Goal: Task Accomplishment & Management: Complete application form

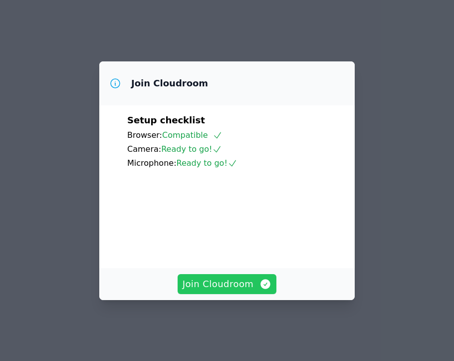
click at [233, 286] on span "Join Cloudroom" at bounding box center [227, 284] width 89 height 14
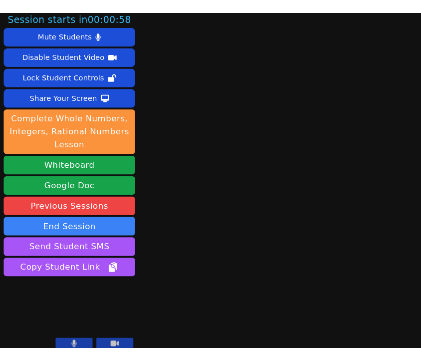
scroll to position [4, 0]
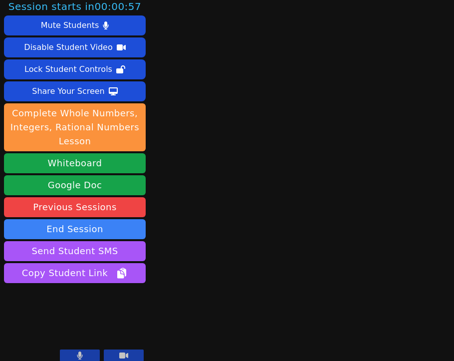
click at [126, 357] on icon at bounding box center [123, 356] width 9 height 6
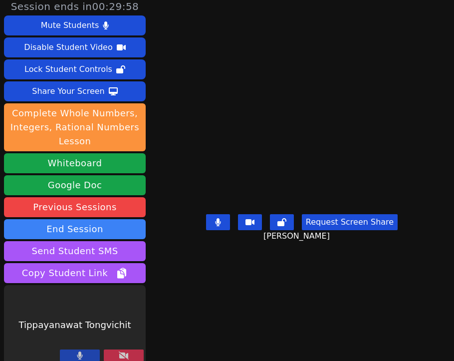
click at [116, 352] on button at bounding box center [124, 356] width 40 height 12
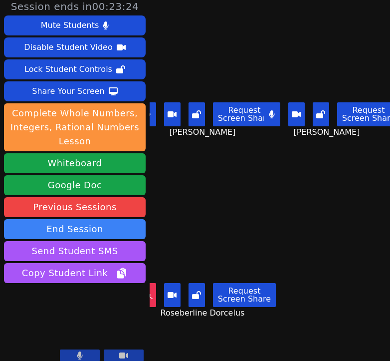
click at [376, 204] on main "Naicha Facile Request Screen Share Naicha Facile Mitchaïna Germain Request Scre…" at bounding box center [270, 176] width 241 height 361
click at [278, 222] on main "Naicha Facile Request Screen Share Naicha Facile Mitchaïna Germain Request Scre…" at bounding box center [270, 176] width 241 height 361
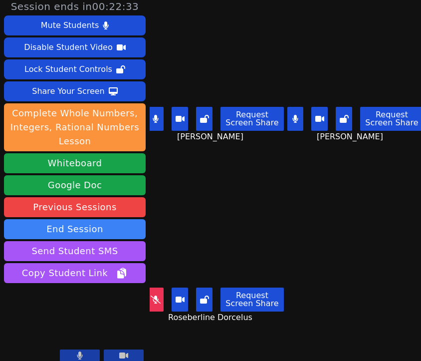
click at [304, 248] on main "Naicha Facile Request Screen Share Naicha Facile Mitchaïna Germain Request Scre…" at bounding box center [286, 176] width 272 height 361
click at [155, 298] on icon at bounding box center [156, 299] width 10 height 8
click at [162, 120] on button at bounding box center [156, 119] width 16 height 24
click at [295, 127] on button at bounding box center [296, 119] width 16 height 24
click at [289, 120] on button at bounding box center [296, 119] width 16 height 24
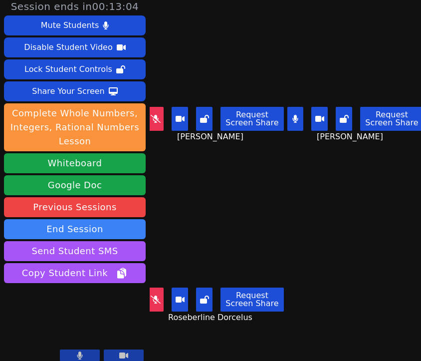
click at [292, 128] on button at bounding box center [296, 119] width 16 height 24
click at [160, 125] on button at bounding box center [156, 119] width 16 height 24
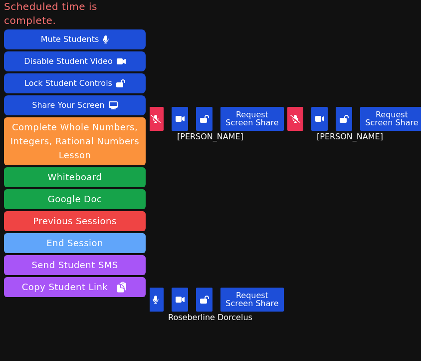
click at [74, 233] on button "End Session" at bounding box center [75, 243] width 142 height 20
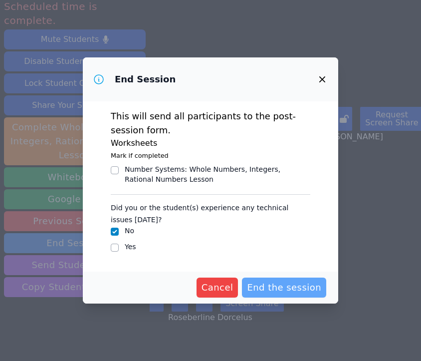
click at [304, 281] on span "End the session" at bounding box center [284, 288] width 74 height 14
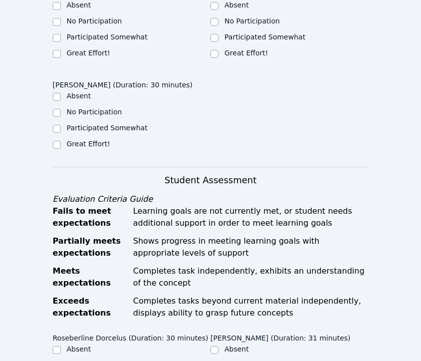
scroll to position [375, 0]
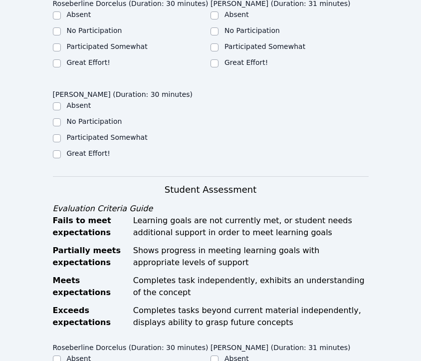
click at [84, 149] on label "Great Effort!" at bounding box center [88, 153] width 43 height 8
click at [61, 150] on input "Great Effort!" at bounding box center [57, 154] width 8 height 8
checkbox input "true"
click at [85, 42] on label "Participated Somewhat" at bounding box center [107, 46] width 81 height 8
click at [61, 43] on input "Participated Somewhat" at bounding box center [57, 47] width 8 height 8
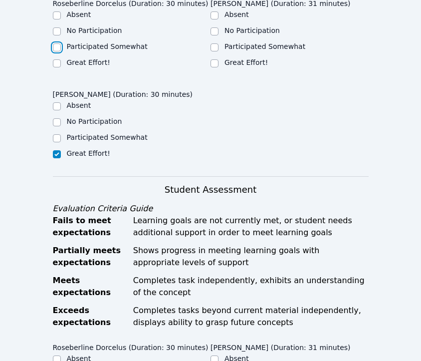
checkbox input "true"
click at [278, 42] on label "Participated Somewhat" at bounding box center [265, 46] width 81 height 8
click at [219, 43] on input "Participated Somewhat" at bounding box center [215, 47] width 8 height 8
checkbox input "true"
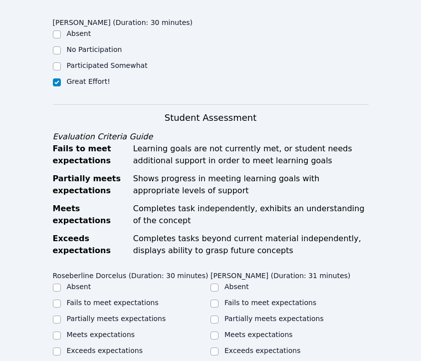
scroll to position [452, 0]
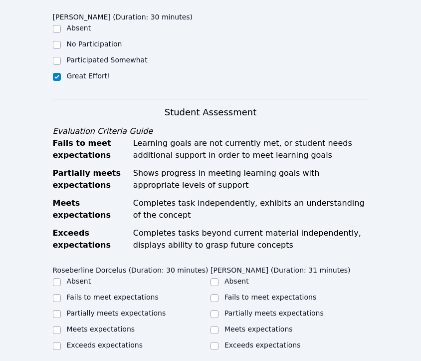
click at [242, 309] on label "Partially meets expectations" at bounding box center [274, 313] width 99 height 8
click at [219, 310] on input "Partially meets expectations" at bounding box center [215, 314] width 8 height 8
checkbox input "true"
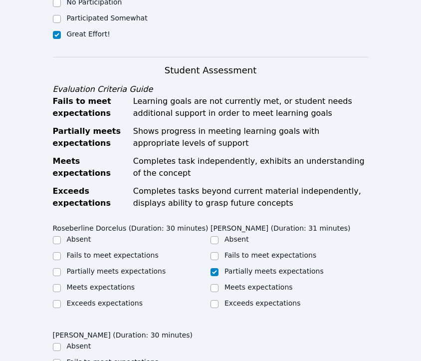
click at [119, 267] on label "Partially meets expectations" at bounding box center [116, 271] width 99 height 8
click at [61, 268] on input "Partially meets expectations" at bounding box center [57, 272] width 8 height 8
checkbox input "true"
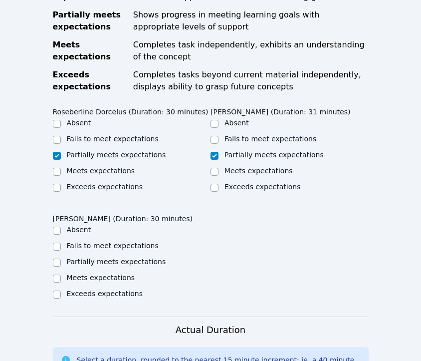
click at [104, 274] on label "Meets expectations" at bounding box center [101, 278] width 68 height 8
click at [61, 275] on input "Meets expectations" at bounding box center [57, 279] width 8 height 8
checkbox input "true"
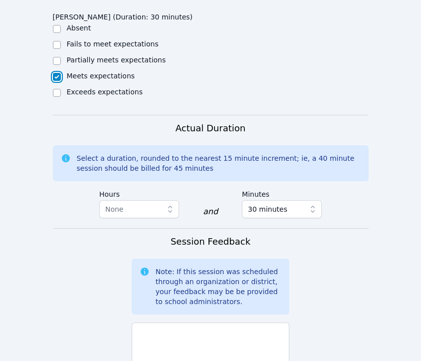
scroll to position [874, 0]
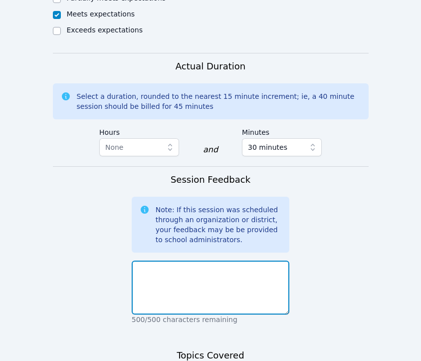
click at [163, 295] on textarea at bounding box center [211, 288] width 158 height 54
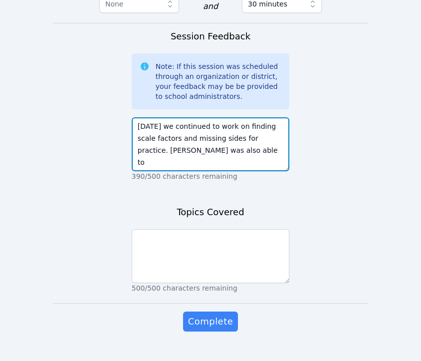
scroll to position [1024, 0]
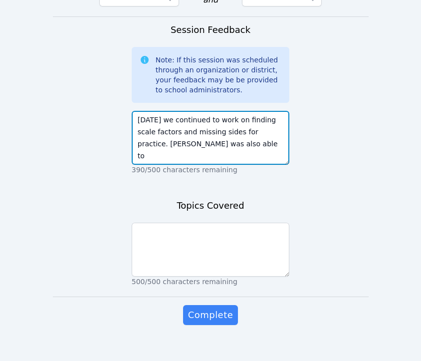
click at [147, 132] on textarea "Today we continued to work on finding scale factors and missing sides for pract…" at bounding box center [211, 138] width 158 height 54
click at [238, 126] on textarea "Today we continued to work on finding scale factors and missing sides for pract…" at bounding box center [211, 138] width 158 height 54
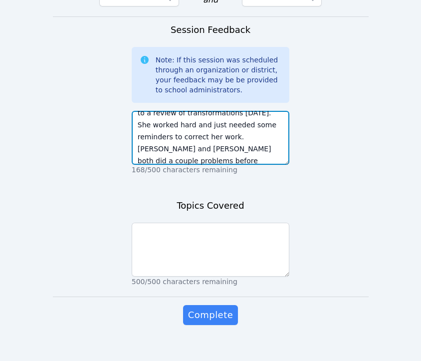
scroll to position [55, 0]
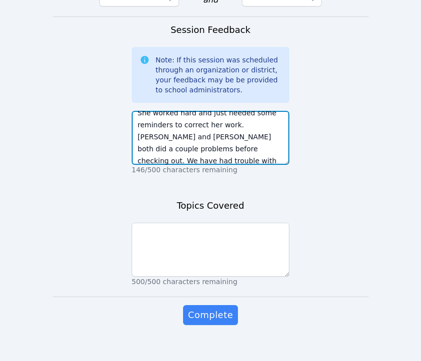
click at [265, 124] on textarea "Today we continued to work on finding scale factors and missing sides for pract…" at bounding box center [211, 138] width 158 height 54
click at [266, 147] on textarea "Today we continued to work on finding scale factors and missing sides for pract…" at bounding box center [211, 138] width 158 height 54
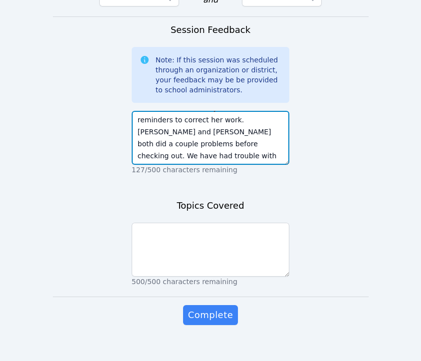
drag, startPoint x: 227, startPoint y: 150, endPoint x: 372, endPoint y: 149, distance: 145.3
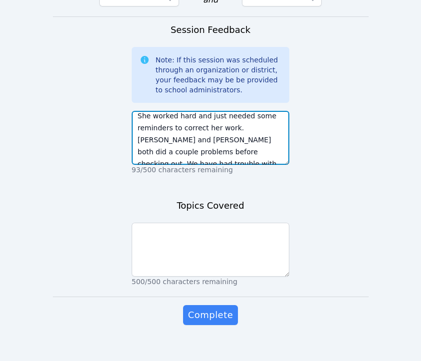
scroll to position [45, 0]
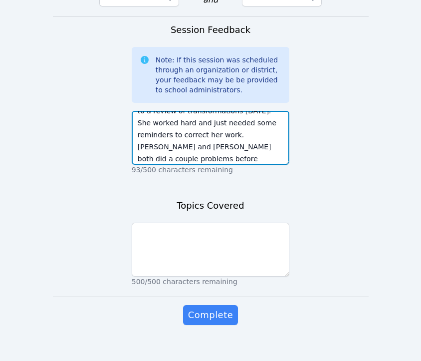
click at [159, 131] on textarea "Today we continued to work on finding scale factors and missing sides for pract…" at bounding box center [211, 138] width 158 height 54
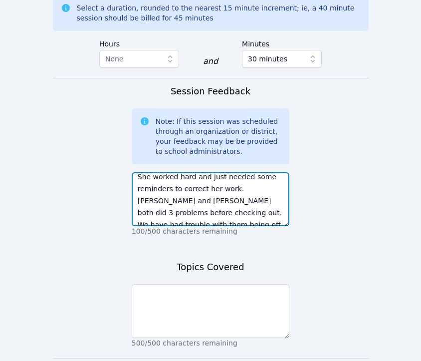
scroll to position [53, 0]
click at [236, 187] on textarea "Today we continued to work on finding scale factors and missing sides for pract…" at bounding box center [211, 199] width 158 height 54
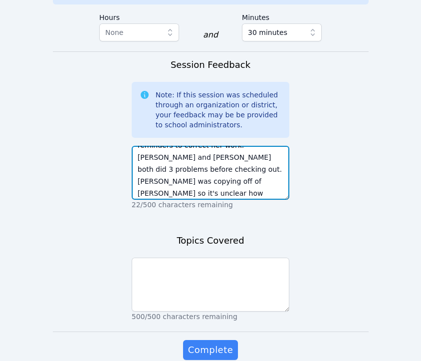
scroll to position [1024, 0]
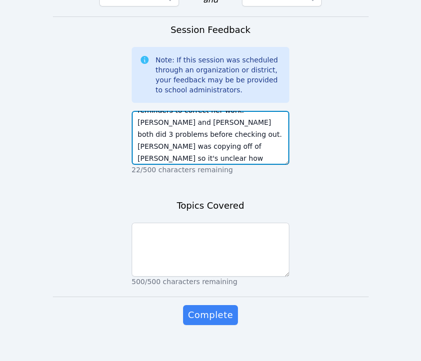
type textarea "Today we continued to work on finding scale factors and missing sides for pract…"
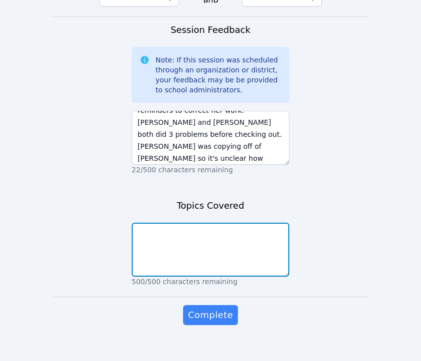
click at [244, 229] on textarea at bounding box center [211, 250] width 158 height 54
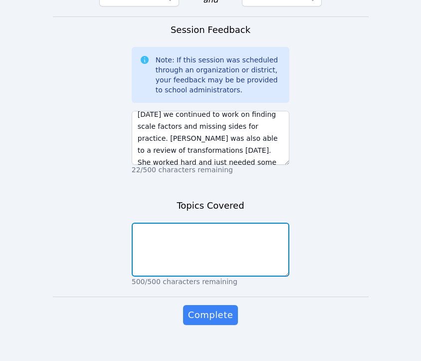
scroll to position [0, 0]
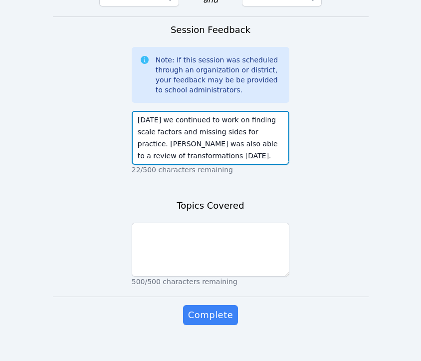
drag, startPoint x: 257, startPoint y: 120, endPoint x: 238, endPoint y: 105, distance: 23.9
click at [238, 111] on textarea "Today we continued to work on finding scale factors and missing sides for pract…" at bounding box center [211, 138] width 158 height 54
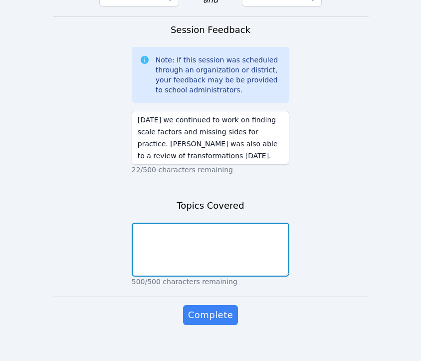
click at [221, 245] on textarea at bounding box center [211, 250] width 158 height 54
paste textarea "finding scale factors and missing sides for practice"
drag, startPoint x: 174, startPoint y: 232, endPoint x: 268, endPoint y: 220, distance: 95.2
click at [268, 223] on textarea "finding scale factors and missing sides for practice" at bounding box center [211, 250] width 158 height 54
drag, startPoint x: 141, startPoint y: 214, endPoint x: 131, endPoint y: 213, distance: 10.0
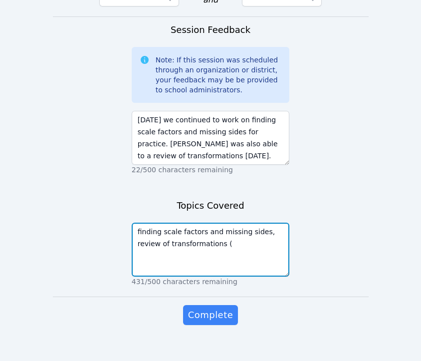
click at [261, 240] on textarea "finding scale factors and missing sides, review of transformations (" at bounding box center [211, 250] width 158 height 54
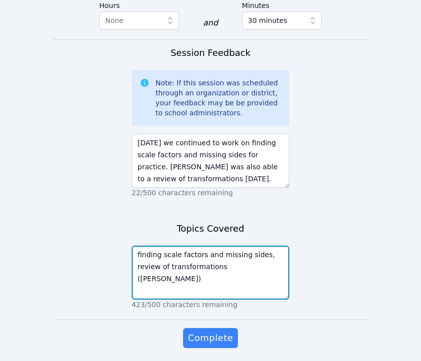
scroll to position [1024, 0]
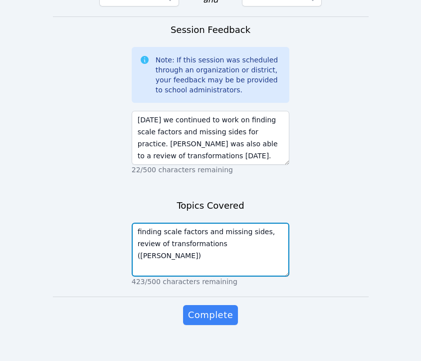
click at [242, 234] on textarea "finding scale factors and missing sides, review of transformations (Mitchina)" at bounding box center [211, 250] width 158 height 54
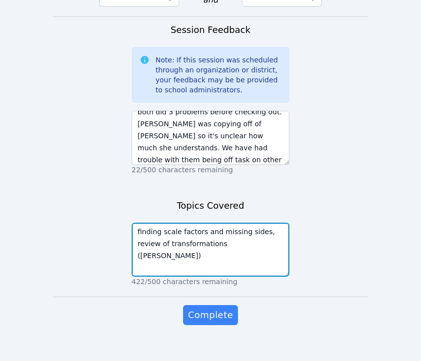
scroll to position [96, 0]
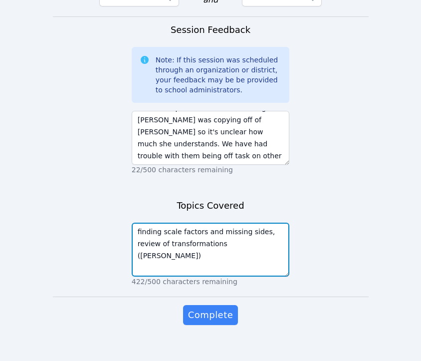
type textarea "finding scale factors and missing sides, review of transformations (Mitchaina)"
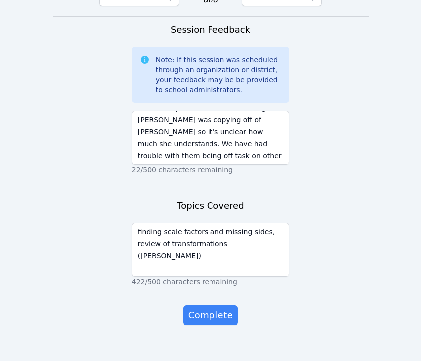
click at [210, 315] on div "Complete" at bounding box center [211, 325] width 158 height 40
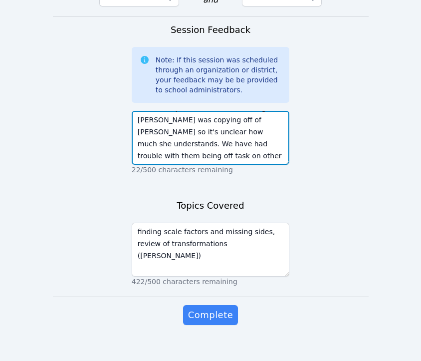
click at [203, 119] on textarea "Today we continued to work on finding scale factors and missing sides for pract…" at bounding box center [211, 138] width 158 height 54
drag, startPoint x: 190, startPoint y: 119, endPoint x: 216, endPoint y: 108, distance: 27.7
click at [216, 111] on textarea "Today we continued to work on finding scale factors and missing sides for pract…" at bounding box center [211, 138] width 158 height 54
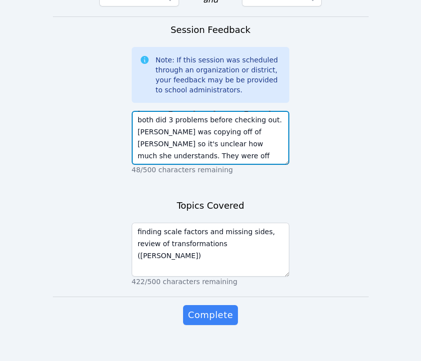
click at [246, 148] on textarea "Today we continued to work on finding scale factors and missing sides for pract…" at bounding box center [211, 138] width 158 height 54
click at [235, 136] on textarea "Today we continued to work on finding scale factors and missing sides for pract…" at bounding box center [211, 138] width 158 height 54
click at [255, 133] on textarea "Today we continued to work on finding scale factors and missing sides for pract…" at bounding box center [211, 138] width 158 height 54
drag, startPoint x: 260, startPoint y: 133, endPoint x: 244, endPoint y: 135, distance: 16.2
click at [249, 133] on textarea "Today we continued to work on finding scale factors and missing sides for pract…" at bounding box center [211, 138] width 158 height 54
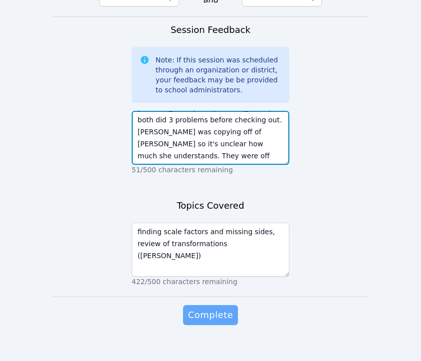
type textarea "Today we continued to work on finding scale factors and missing sides for pract…"
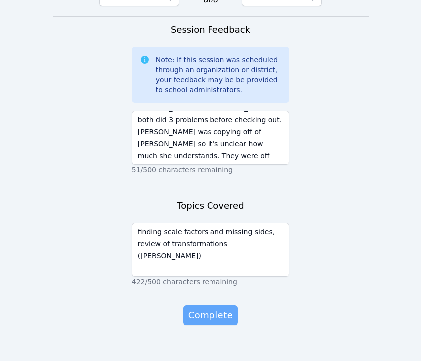
click at [224, 308] on span "Complete" at bounding box center [210, 315] width 45 height 14
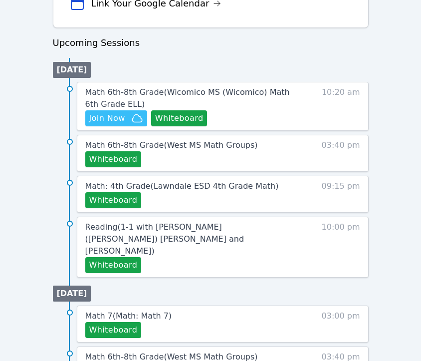
scroll to position [434, 0]
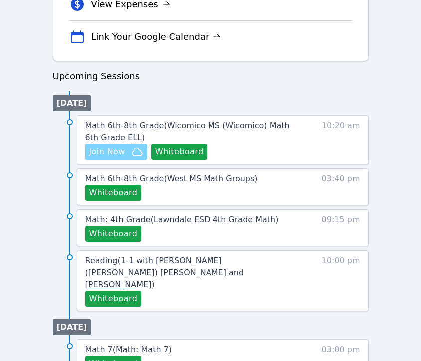
drag, startPoint x: 168, startPoint y: 158, endPoint x: 116, endPoint y: 157, distance: 52.0
click at [116, 157] on div "Hidden Join Now Whiteboard" at bounding box center [188, 152] width 206 height 16
click at [116, 157] on span "Join Now" at bounding box center [107, 152] width 36 height 12
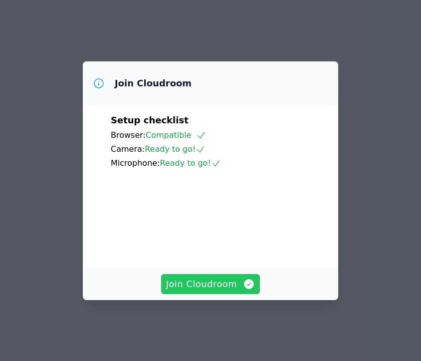
click at [203, 291] on span "Join Cloudroom" at bounding box center [210, 284] width 89 height 14
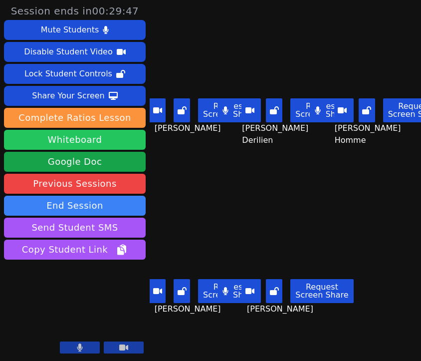
click at [104, 146] on button "Whiteboard" at bounding box center [75, 140] width 142 height 20
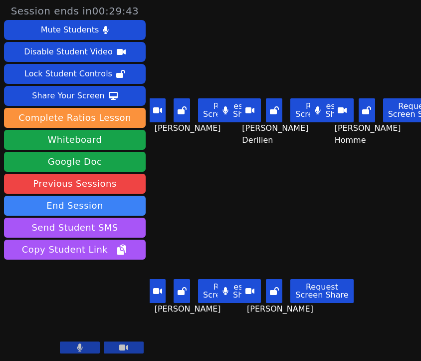
drag, startPoint x: 419, startPoint y: 12, endPoint x: 365, endPoint y: 13, distance: 53.9
click at [366, 13] on div "[PERSON_NAME] Homme Request Screen Share [PERSON_NAME]" at bounding box center [378, 90] width 86 height 181
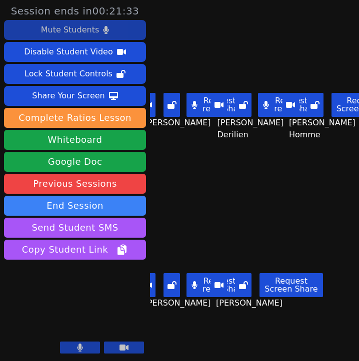
click at [84, 32] on div "Mute Students" at bounding box center [70, 30] width 58 height 16
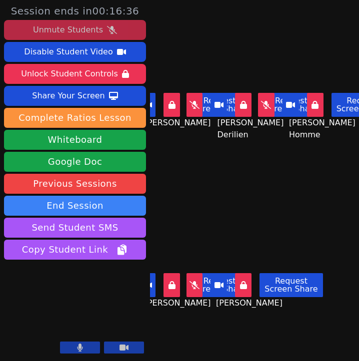
click at [359, 158] on html "Session ends in 00:16:36 Unmute Students Disable Student Video Unlock Student C…" at bounding box center [179, 180] width 359 height 361
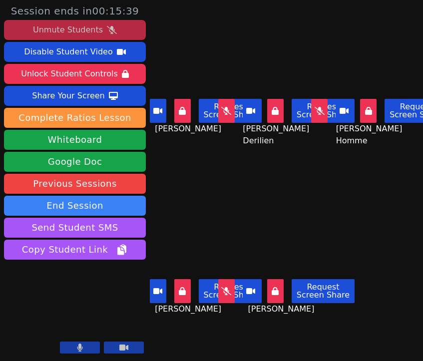
click at [63, 28] on div "Unmute Students" at bounding box center [68, 30] width 70 height 16
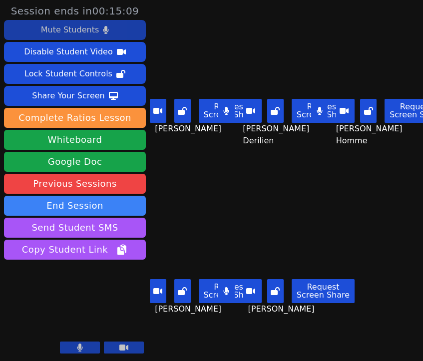
click at [90, 24] on div "Mute Students" at bounding box center [70, 30] width 58 height 16
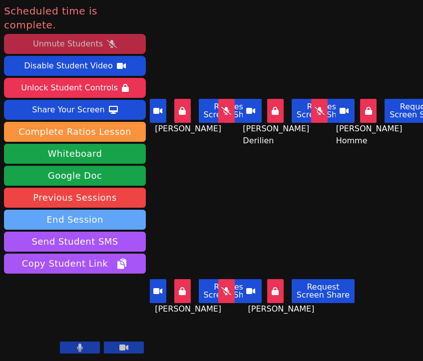
click at [123, 210] on button "End Session" at bounding box center [75, 220] width 142 height 20
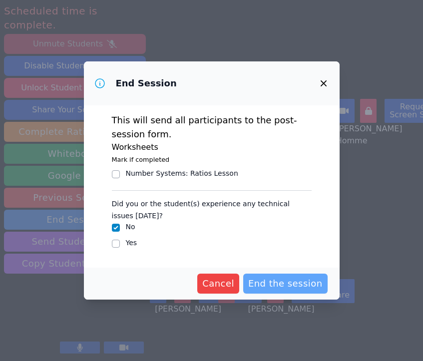
click at [285, 291] on button "End the session" at bounding box center [285, 284] width 84 height 20
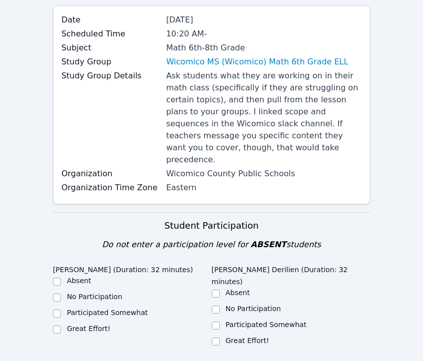
scroll to position [236, 0]
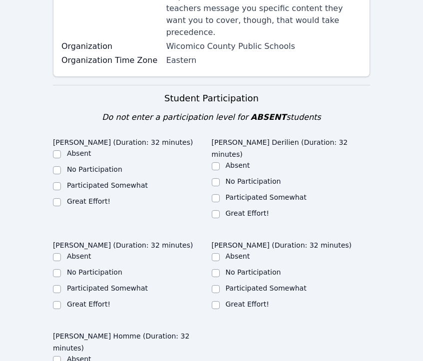
click at [101, 197] on label "Great Effort!" at bounding box center [88, 201] width 43 height 8
click at [61, 198] on input "Great Effort!" at bounding box center [57, 202] width 8 height 8
checkbox input "true"
click at [236, 208] on div "Great Effort!" at bounding box center [291, 214] width 159 height 12
click at [236, 209] on label "Great Effort!" at bounding box center [247, 213] width 43 height 8
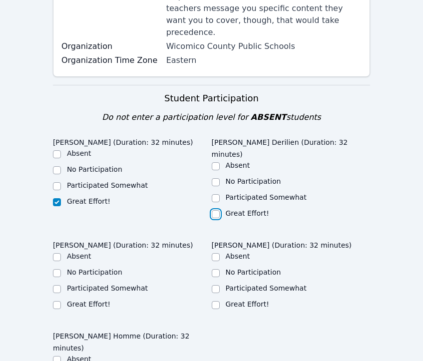
click at [220, 210] on input "Great Effort!" at bounding box center [216, 214] width 8 height 8
checkbox input "true"
click at [245, 300] on label "Great Effort!" at bounding box center [247, 304] width 43 height 8
click at [220, 301] on input "Great Effort!" at bounding box center [216, 305] width 8 height 8
checkbox input "true"
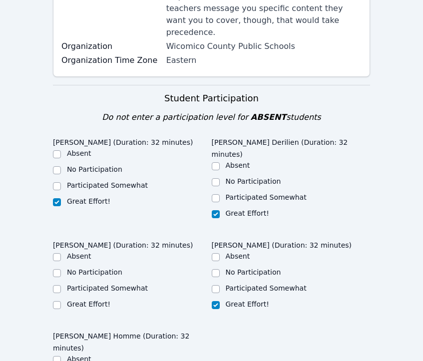
click at [100, 300] on label "Great Effort!" at bounding box center [88, 304] width 43 height 8
click at [61, 301] on input "Great Effort!" at bounding box center [57, 305] width 8 height 8
checkbox input "true"
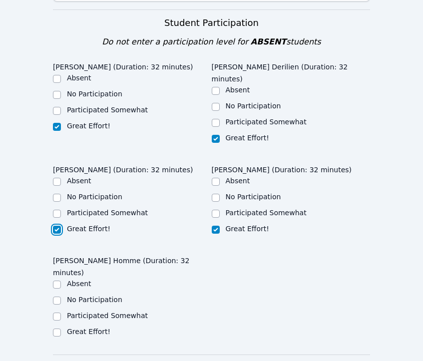
scroll to position [361, 0]
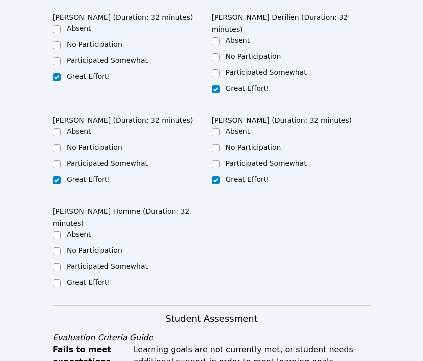
click at [111, 262] on label "Participated Somewhat" at bounding box center [107, 266] width 81 height 8
click at [61, 263] on input "Participated Somewhat" at bounding box center [57, 267] width 8 height 8
checkbox input "true"
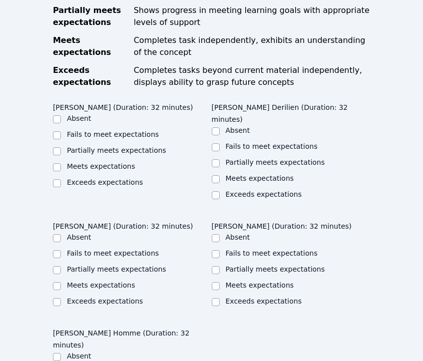
scroll to position [741, 0]
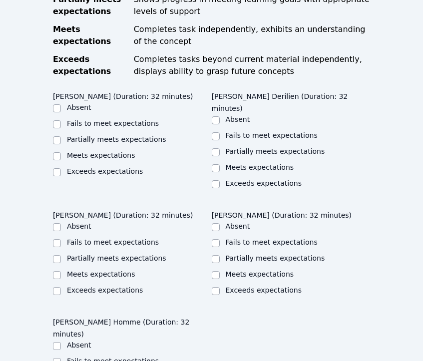
click at [99, 151] on label "Meets expectations" at bounding box center [101, 155] width 68 height 8
click at [61, 152] on input "Meets expectations" at bounding box center [57, 156] width 8 height 8
checkbox input "true"
click at [141, 135] on label "Partially meets expectations" at bounding box center [116, 139] width 99 height 8
click at [61, 136] on input "Partially meets expectations" at bounding box center [57, 140] width 8 height 8
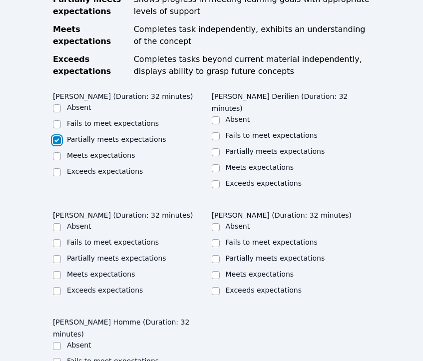
checkbox input "true"
click at [124, 151] on label "Meets expectations" at bounding box center [101, 155] width 68 height 8
click at [61, 152] on input "Meets expectations" at bounding box center [57, 156] width 8 height 8
checkbox input "true"
checkbox input "false"
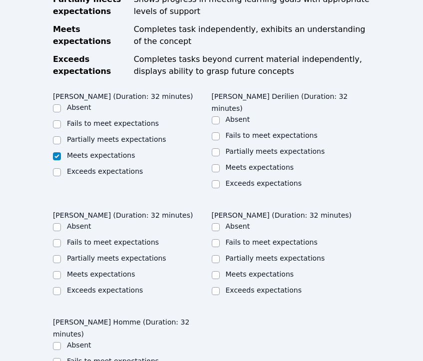
click at [263, 163] on label "Meets expectations" at bounding box center [260, 167] width 68 height 8
click at [220, 164] on input "Meets expectations" at bounding box center [216, 168] width 8 height 8
checkbox input "true"
click at [237, 270] on label "Meets expectations" at bounding box center [260, 274] width 68 height 8
click at [220, 271] on input "Meets expectations" at bounding box center [216, 275] width 8 height 8
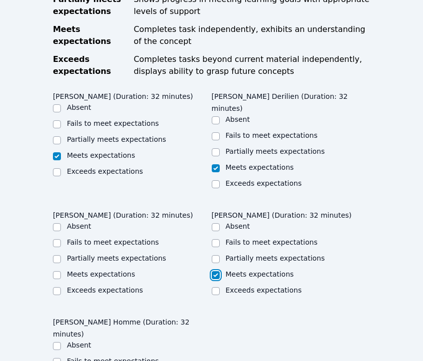
checkbox input "true"
click at [119, 254] on label "Partially meets expectations" at bounding box center [116, 258] width 99 height 8
click at [61, 255] on input "Partially meets expectations" at bounding box center [57, 259] width 8 height 8
checkbox input "true"
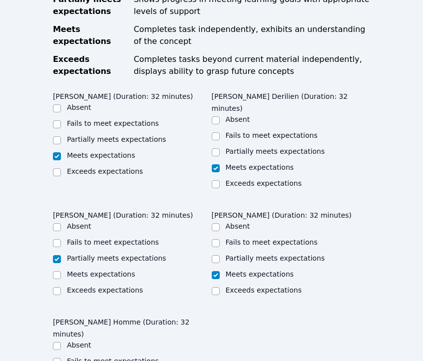
checkbox input "true"
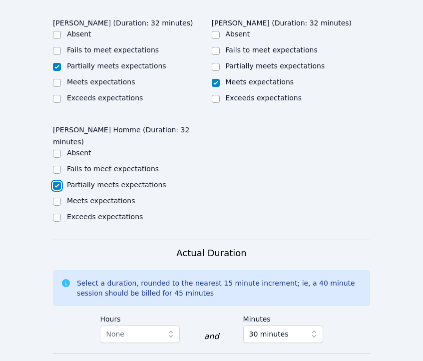
scroll to position [997, 0]
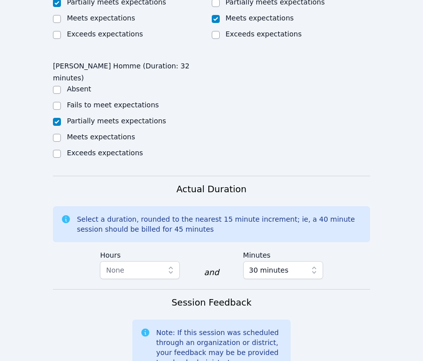
drag, startPoint x: 257, startPoint y: 349, endPoint x: 137, endPoint y: 341, distance: 120.1
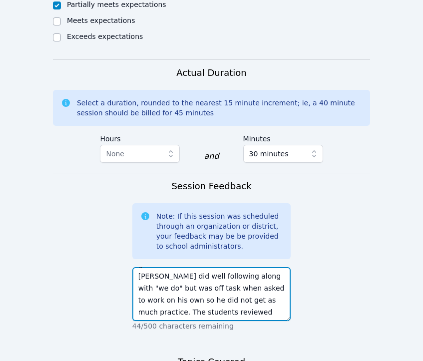
scroll to position [1222, 0]
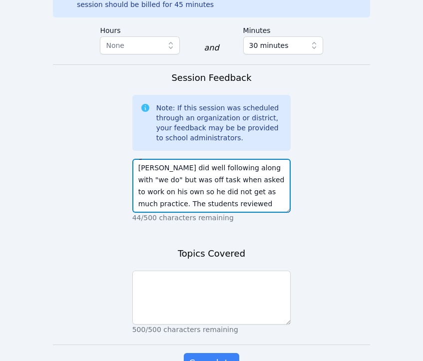
type textarea "[DATE] we introduced surface area using nets. [PERSON_NAME], and [PERSON_NAME] …"
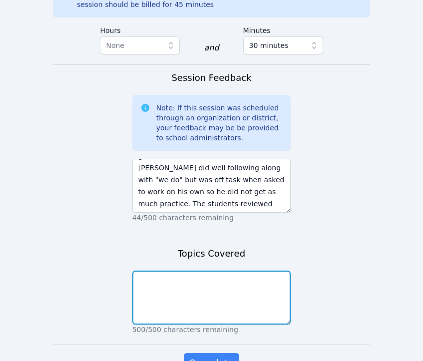
click at [219, 271] on textarea at bounding box center [211, 298] width 159 height 54
type textarea "d"
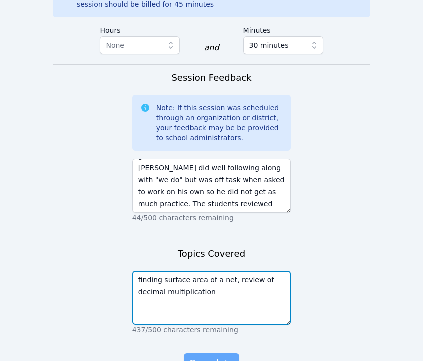
type textarea "finding surface area of a net, review of decimal multiplication"
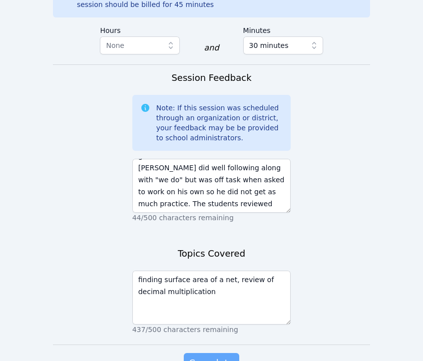
click at [223, 356] on span "Complete" at bounding box center [211, 363] width 45 height 14
